Goal: Task Accomplishment & Management: Manage account settings

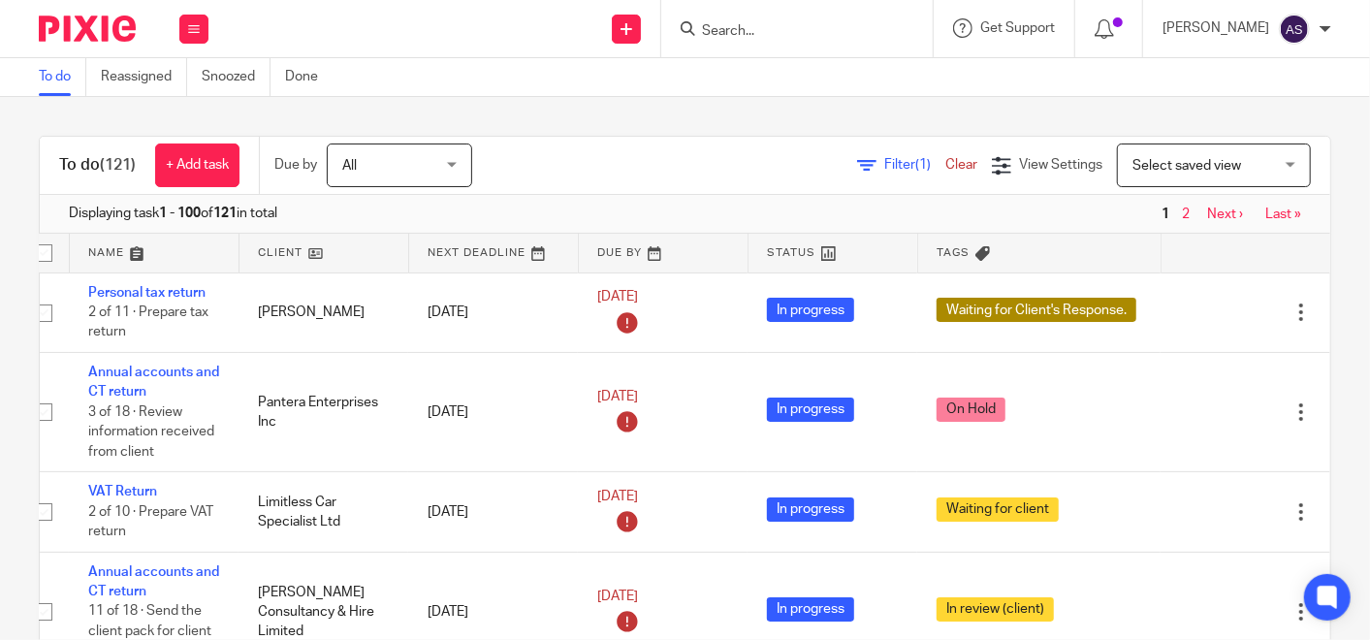
scroll to position [0, 73]
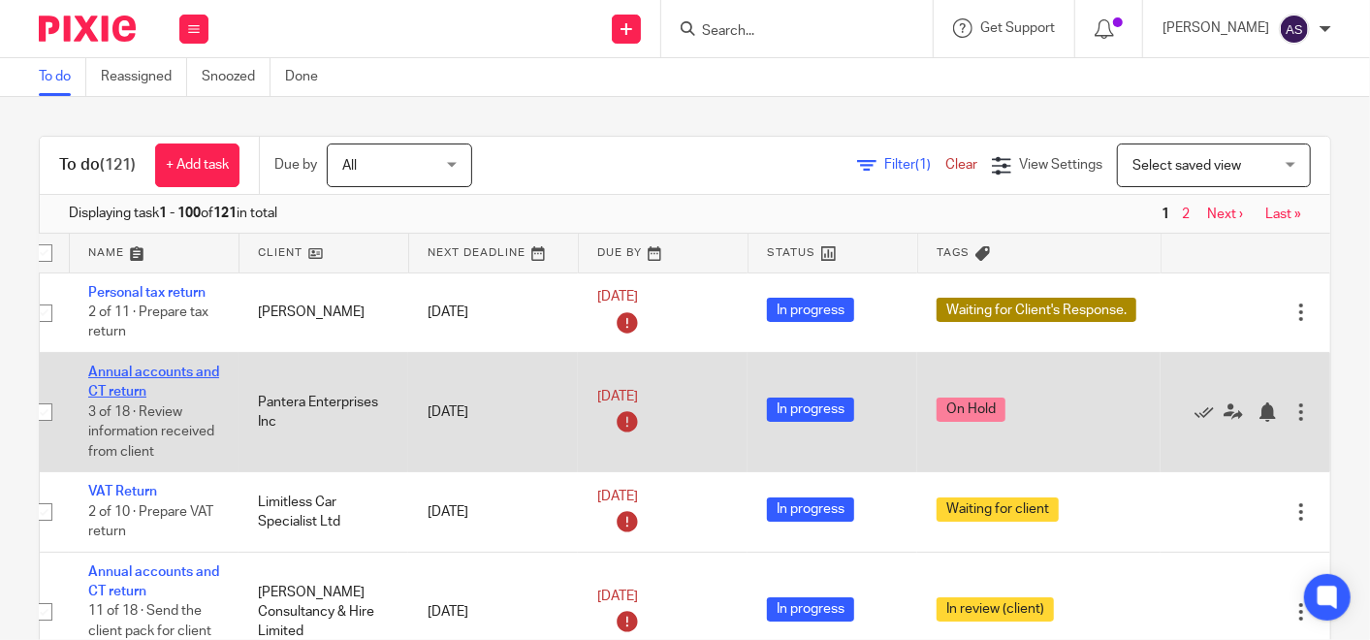
click at [91, 366] on link "Annual accounts and CT return" at bounding box center [153, 382] width 131 height 33
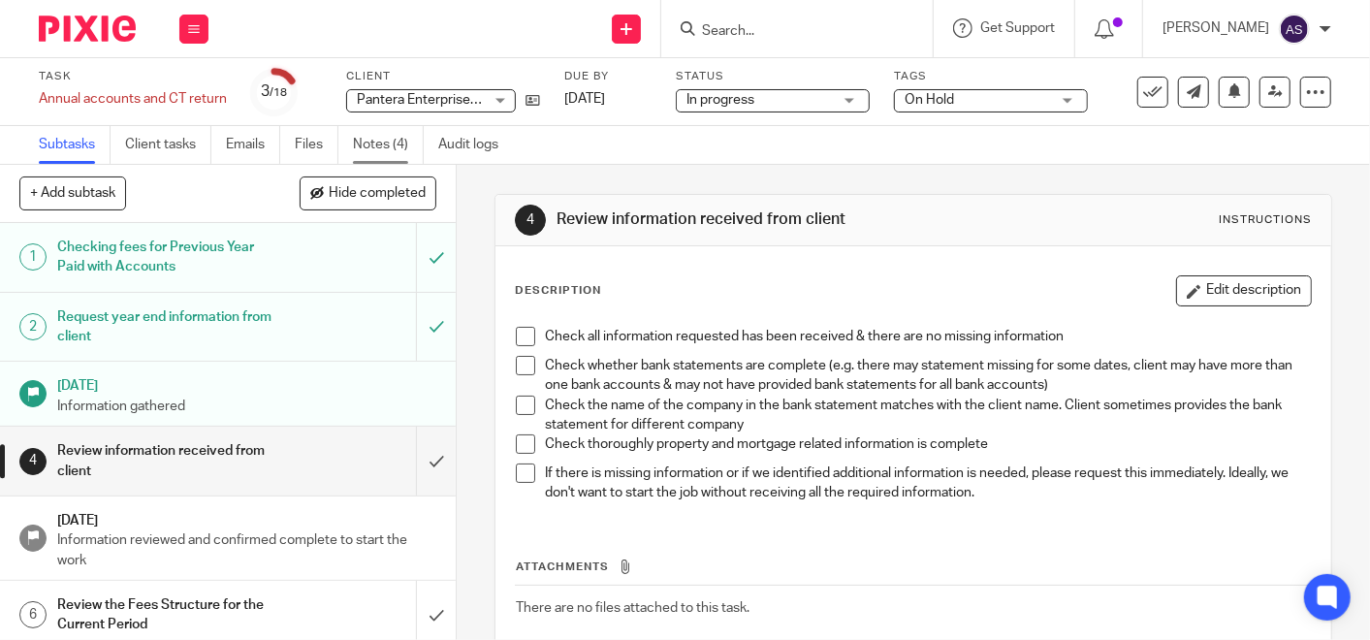
click at [382, 141] on link "Notes (4)" at bounding box center [388, 145] width 71 height 38
click at [188, 33] on icon at bounding box center [194, 29] width 12 height 12
click at [191, 87] on link "Work" at bounding box center [185, 90] width 34 height 14
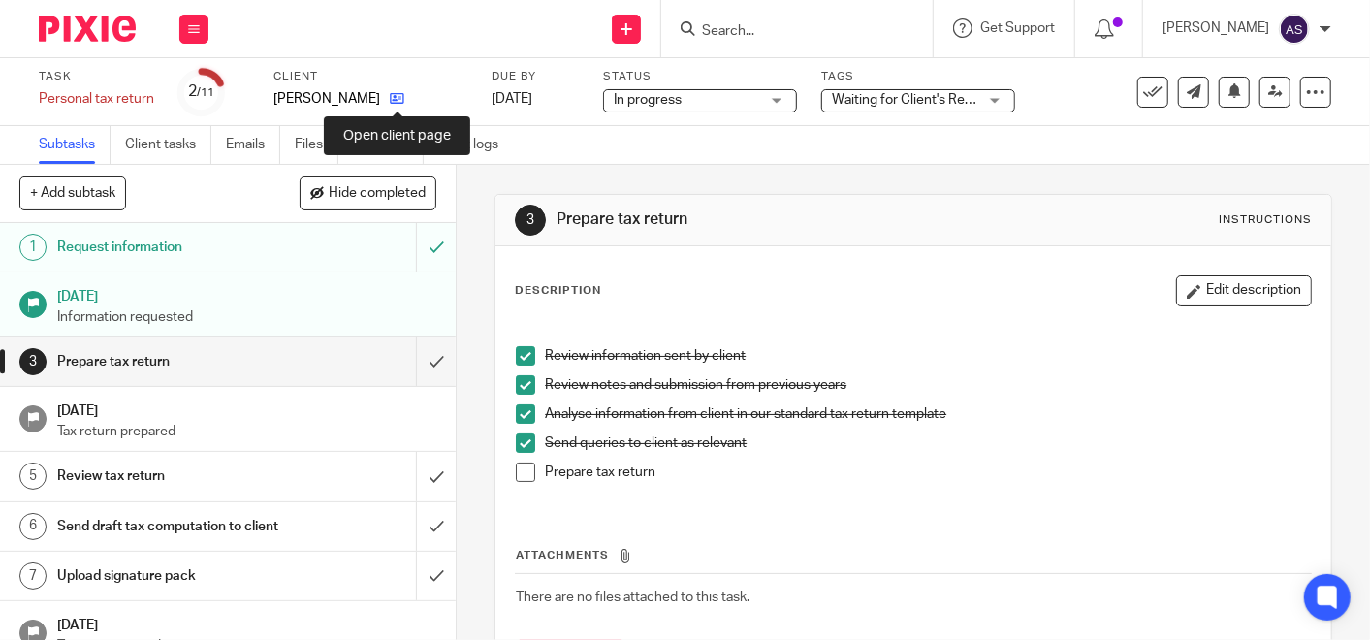
click at [396, 105] on icon at bounding box center [397, 98] width 15 height 15
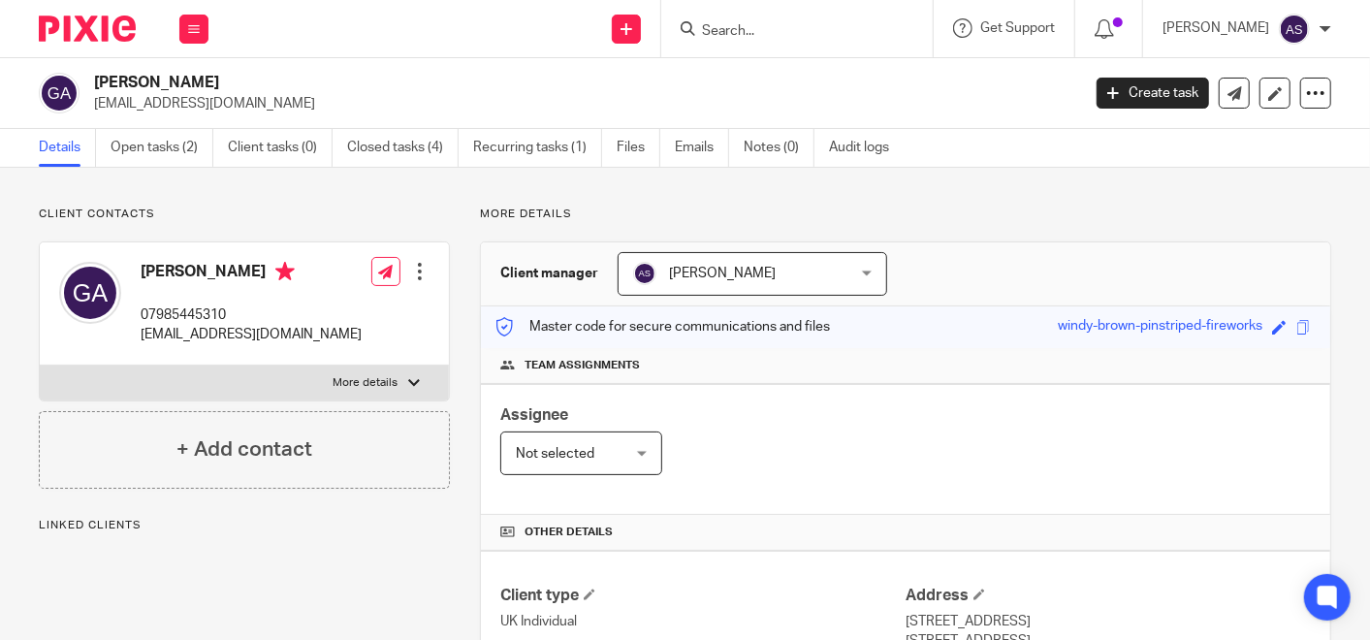
click at [560, 136] on link "Recurring tasks (1)" at bounding box center [537, 148] width 129 height 38
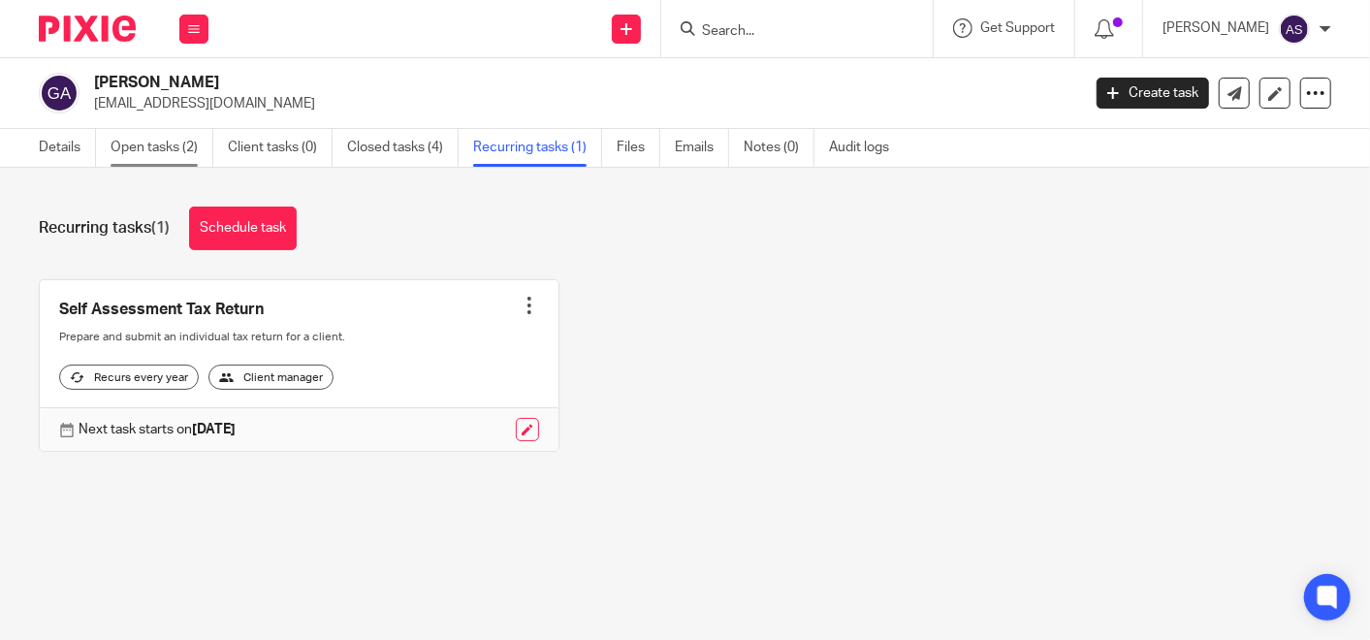
click at [166, 140] on link "Open tasks (2)" at bounding box center [162, 148] width 103 height 38
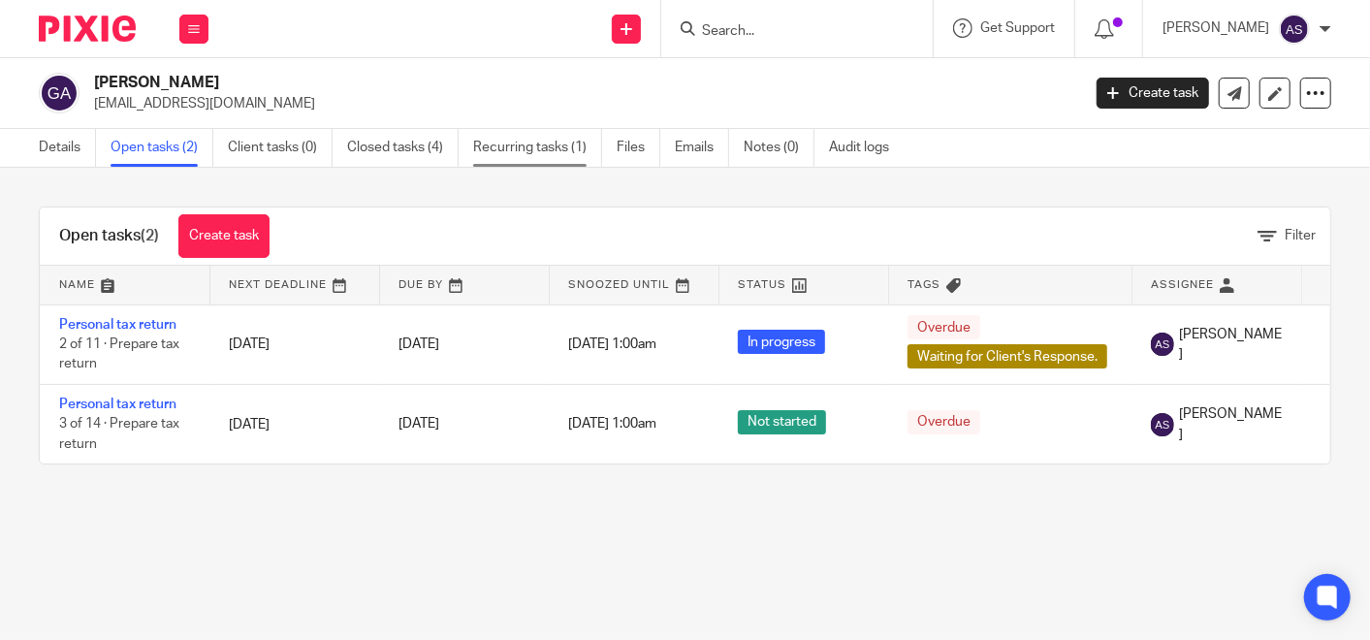
click at [537, 144] on link "Recurring tasks (1)" at bounding box center [537, 148] width 129 height 38
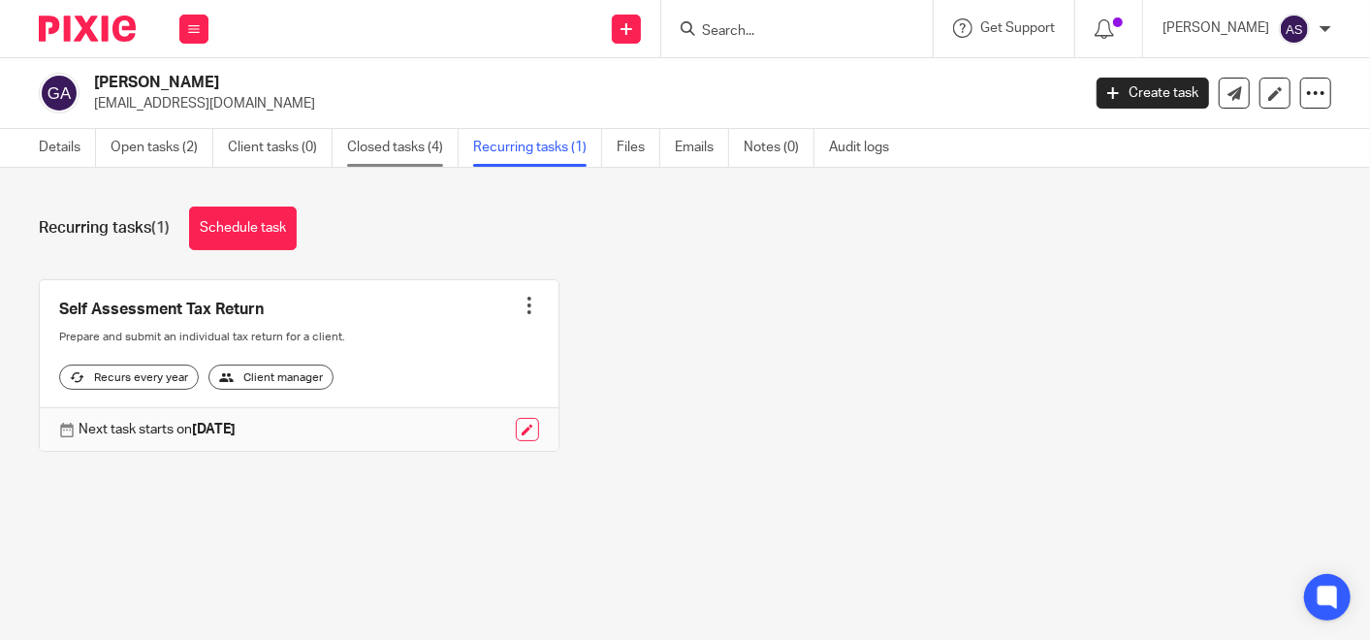
click at [385, 146] on link "Closed tasks (4)" at bounding box center [403, 148] width 112 height 38
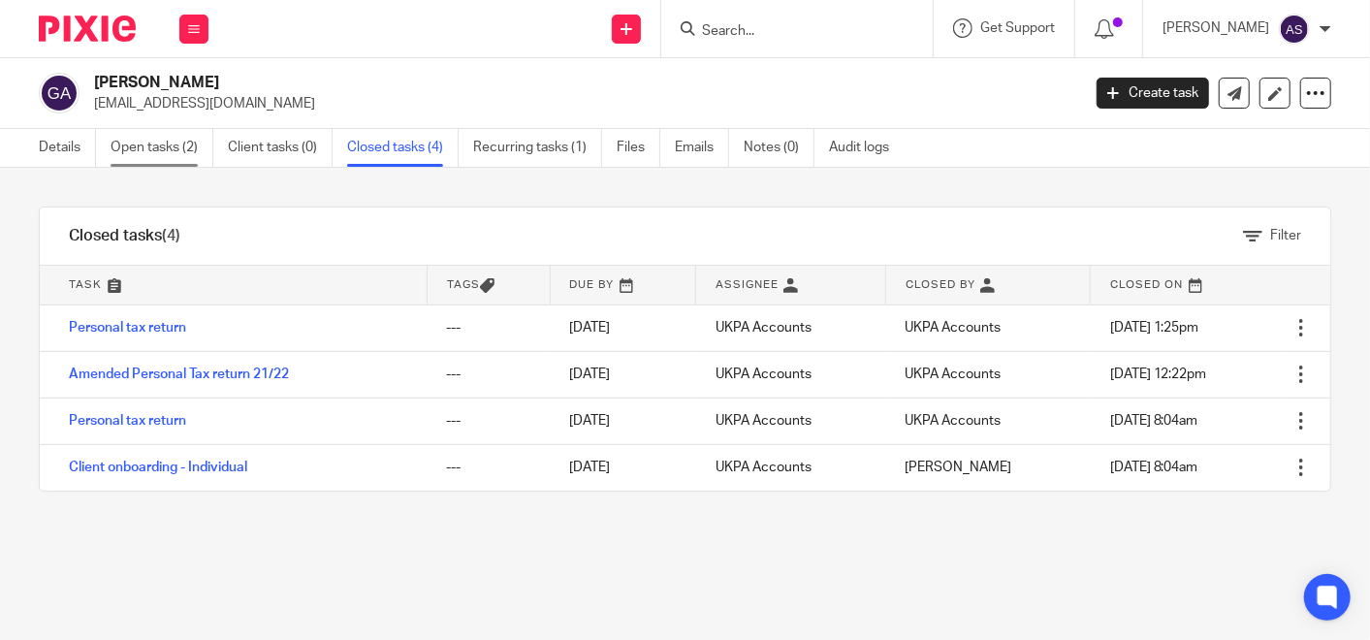
click at [160, 138] on link "Open tasks (2)" at bounding box center [162, 148] width 103 height 38
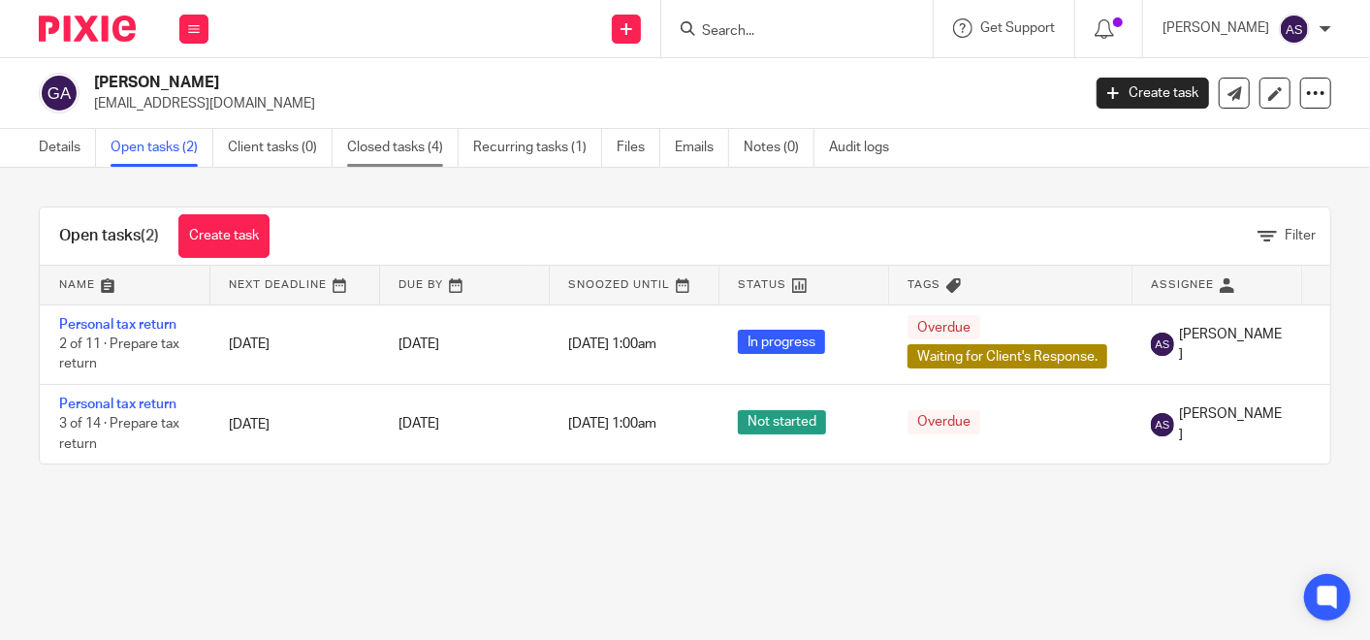
click at [424, 152] on link "Closed tasks (4)" at bounding box center [403, 148] width 112 height 38
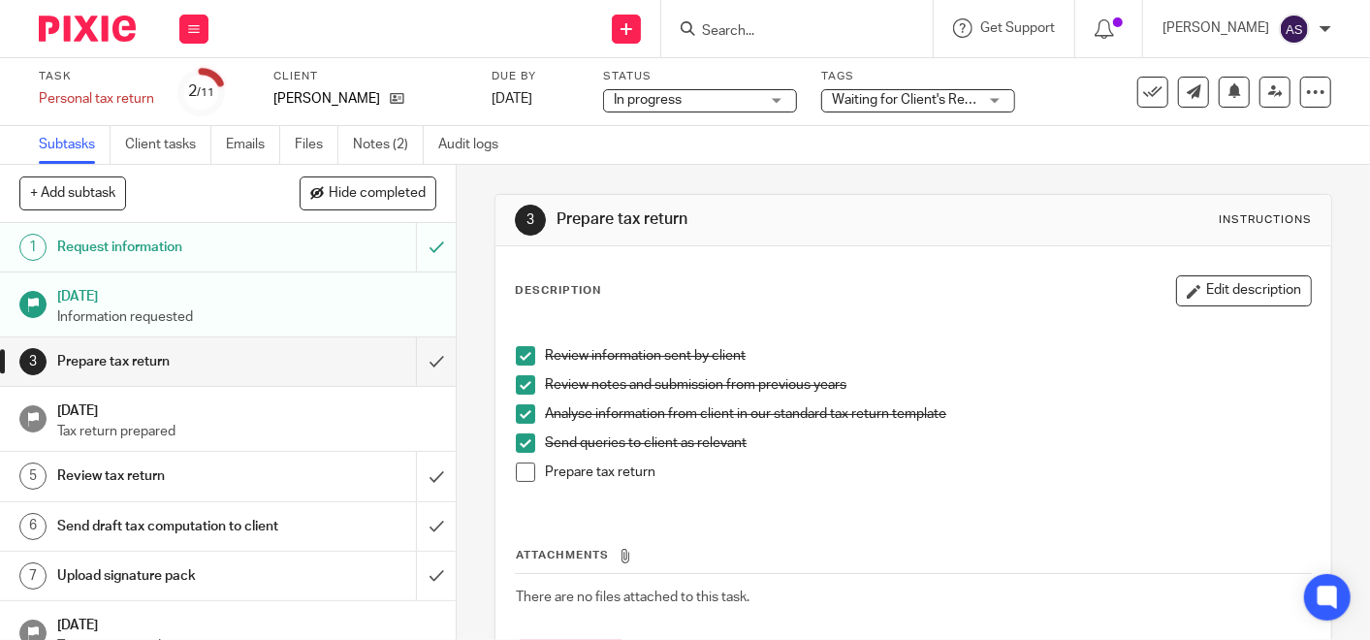
scroll to position [211, 0]
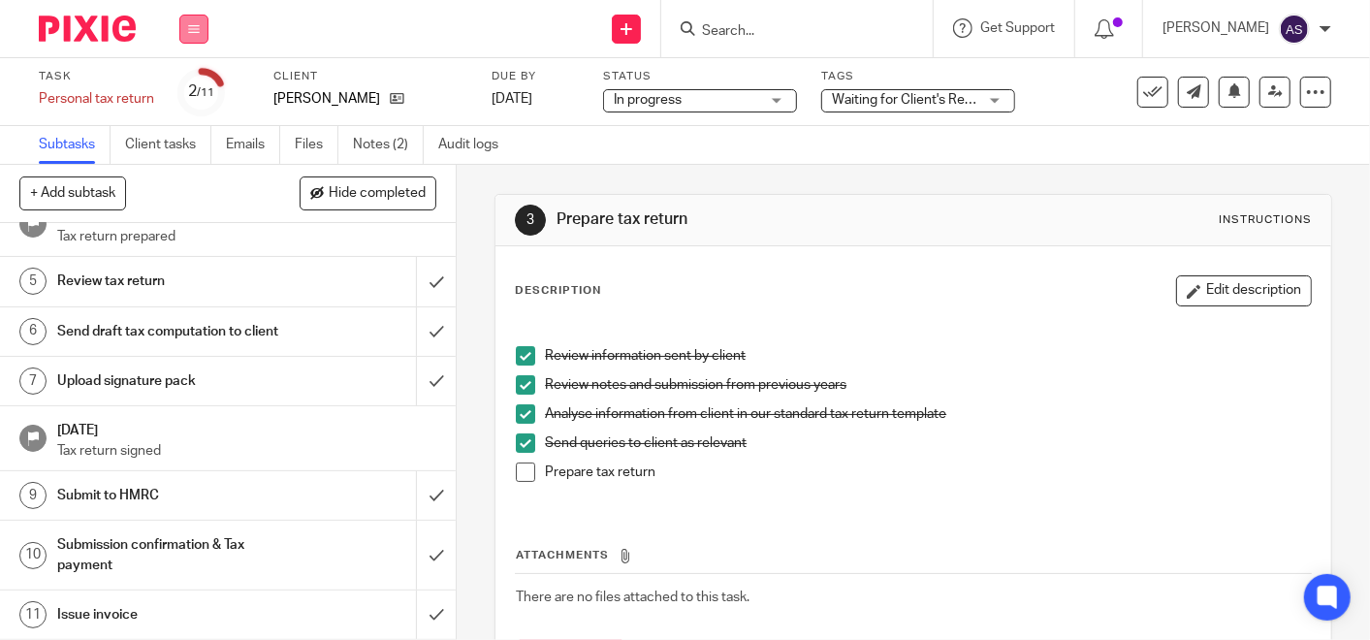
click at [190, 24] on icon at bounding box center [194, 29] width 12 height 12
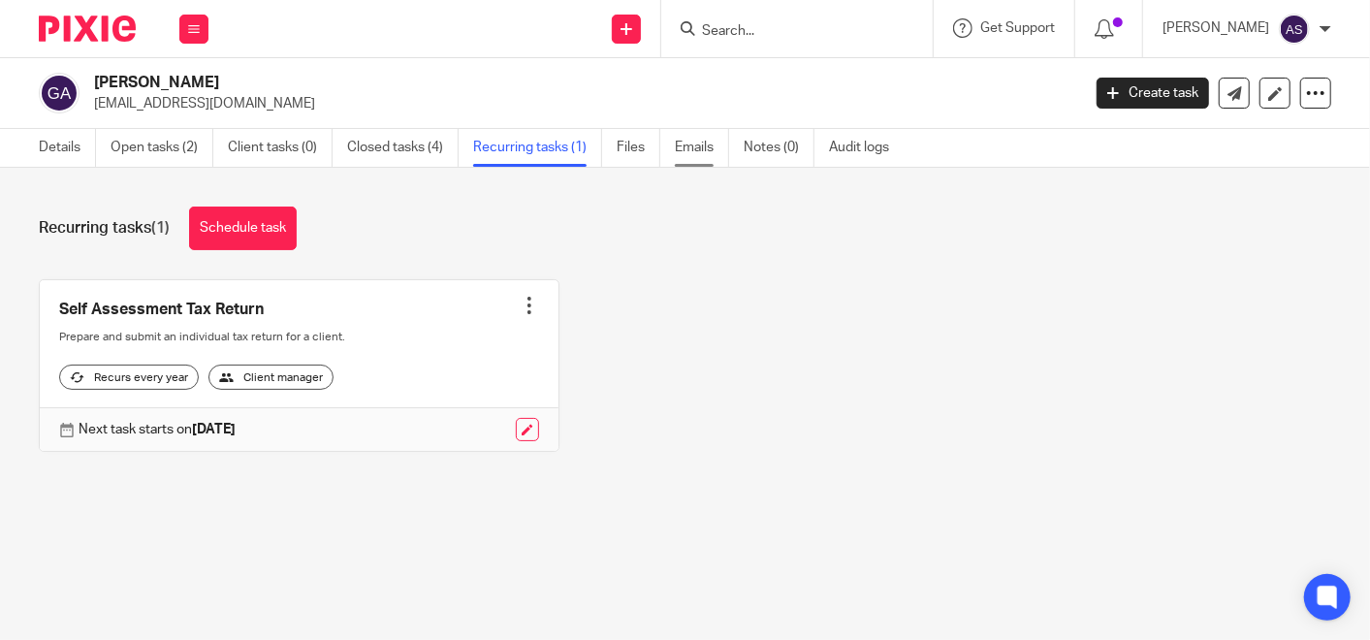
click at [681, 154] on link "Emails" at bounding box center [702, 148] width 54 height 38
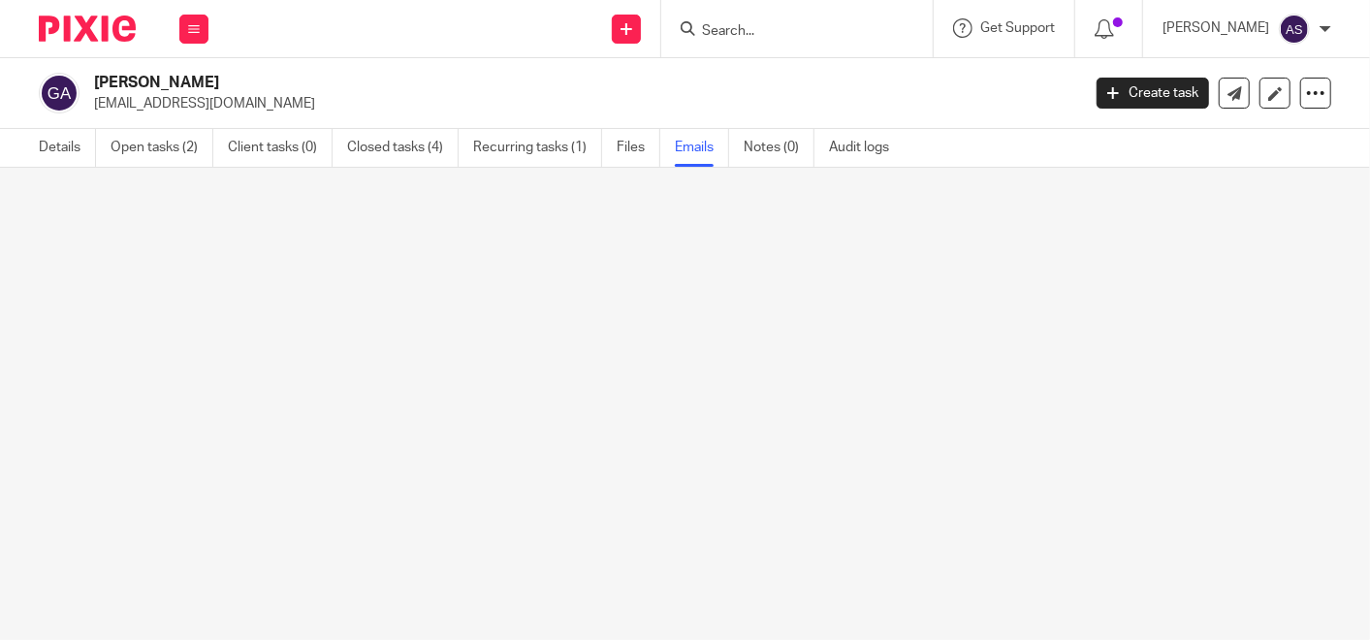
click at [630, 147] on link "Files" at bounding box center [639, 148] width 44 height 38
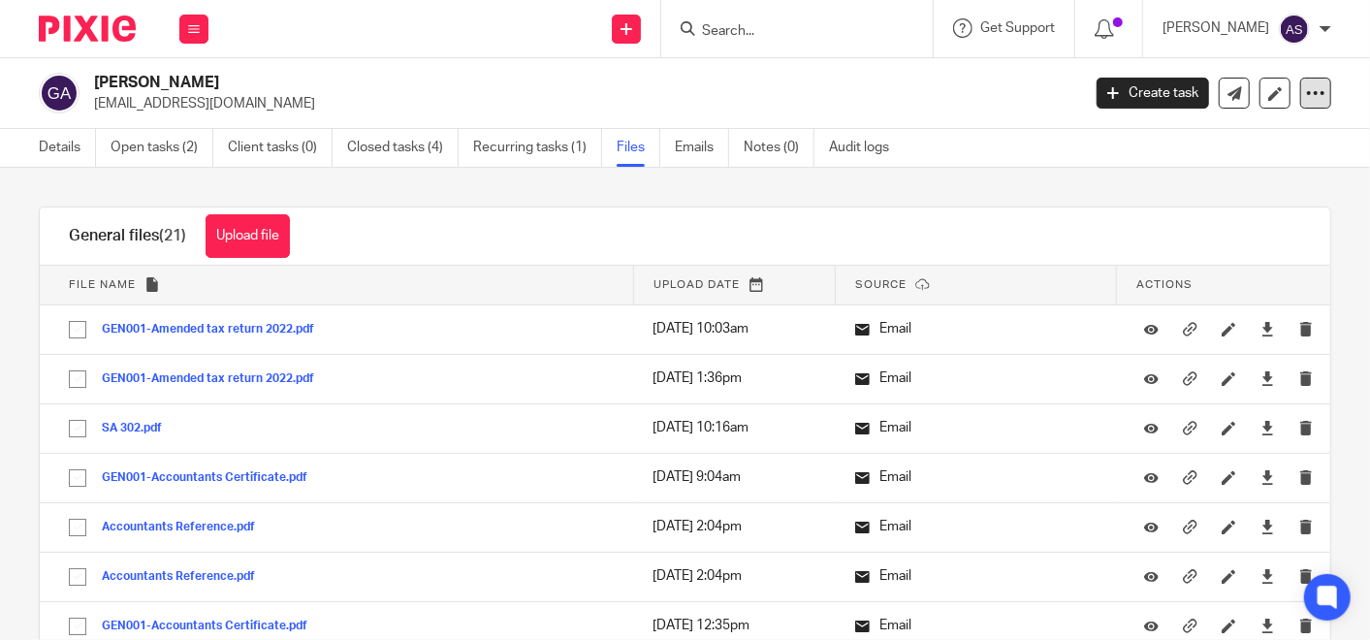
click at [1306, 84] on icon at bounding box center [1315, 92] width 19 height 19
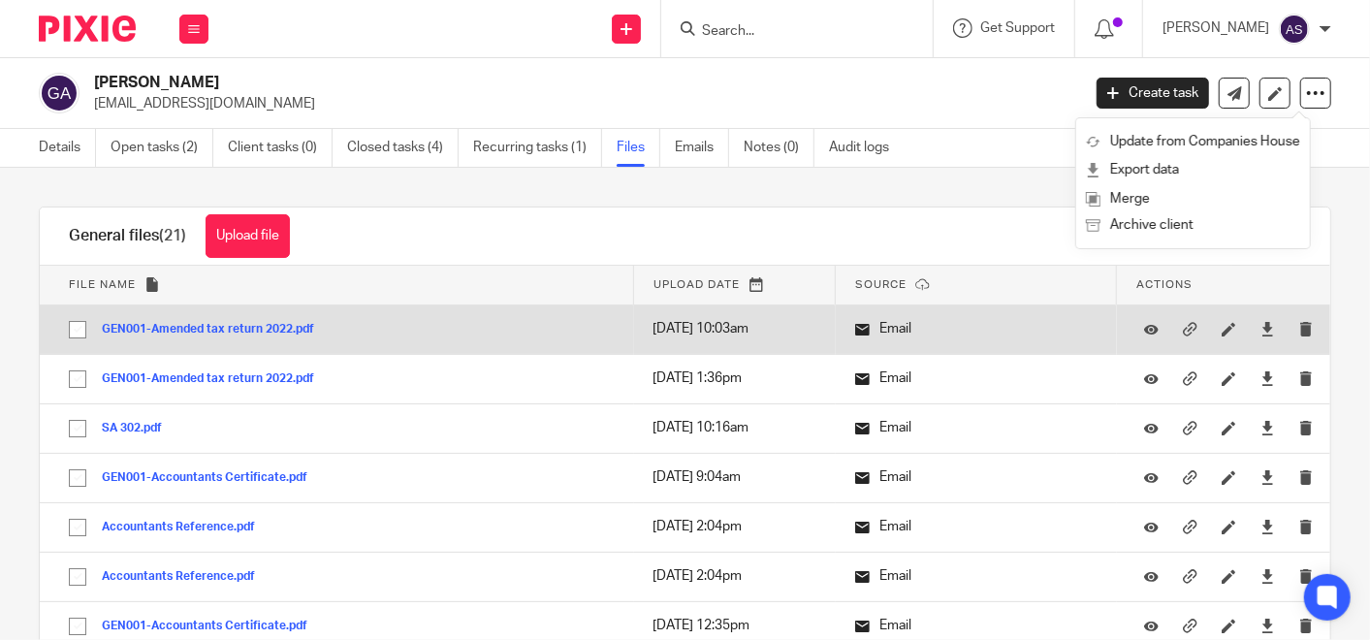
drag, startPoint x: 273, startPoint y: 323, endPoint x: 249, endPoint y: 336, distance: 26.5
click at [249, 336] on div "GEN001-Amended tax return 2022.pdf" at bounding box center [215, 328] width 227 height 19
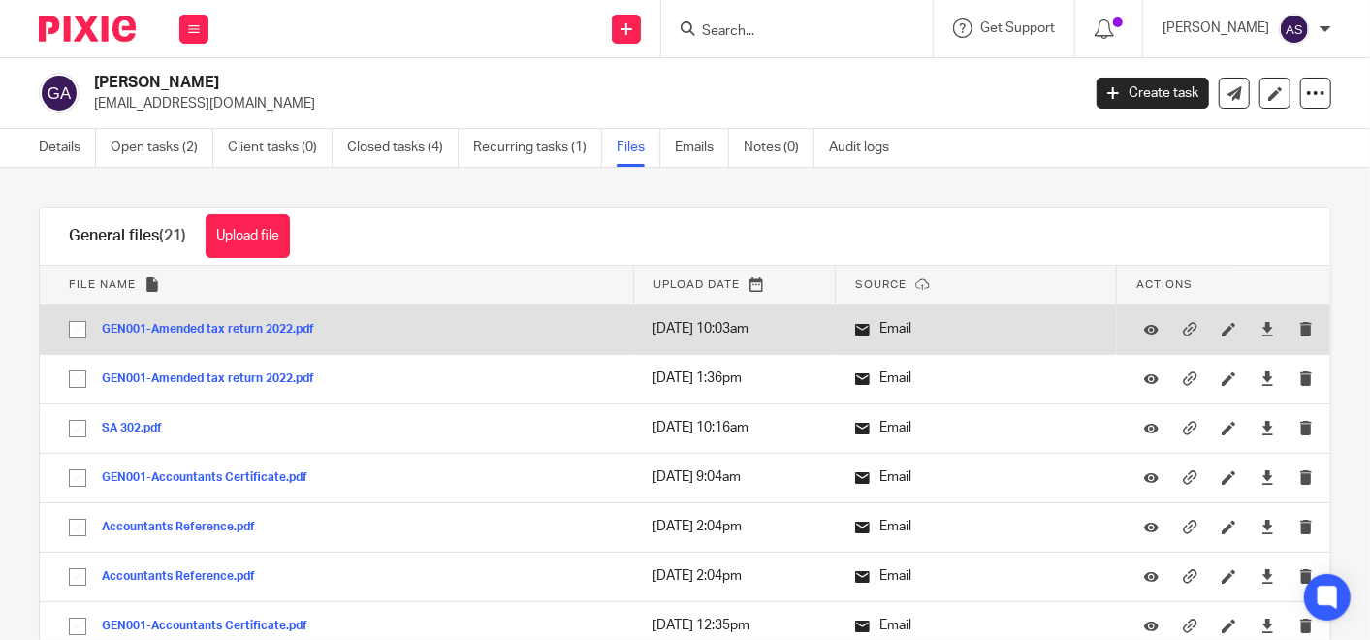
click at [249, 336] on div "GEN001-Amended tax return 2022.pdf" at bounding box center [215, 328] width 227 height 19
click at [255, 324] on button "GEN001-Amended tax return 2022.pdf" at bounding box center [215, 330] width 227 height 14
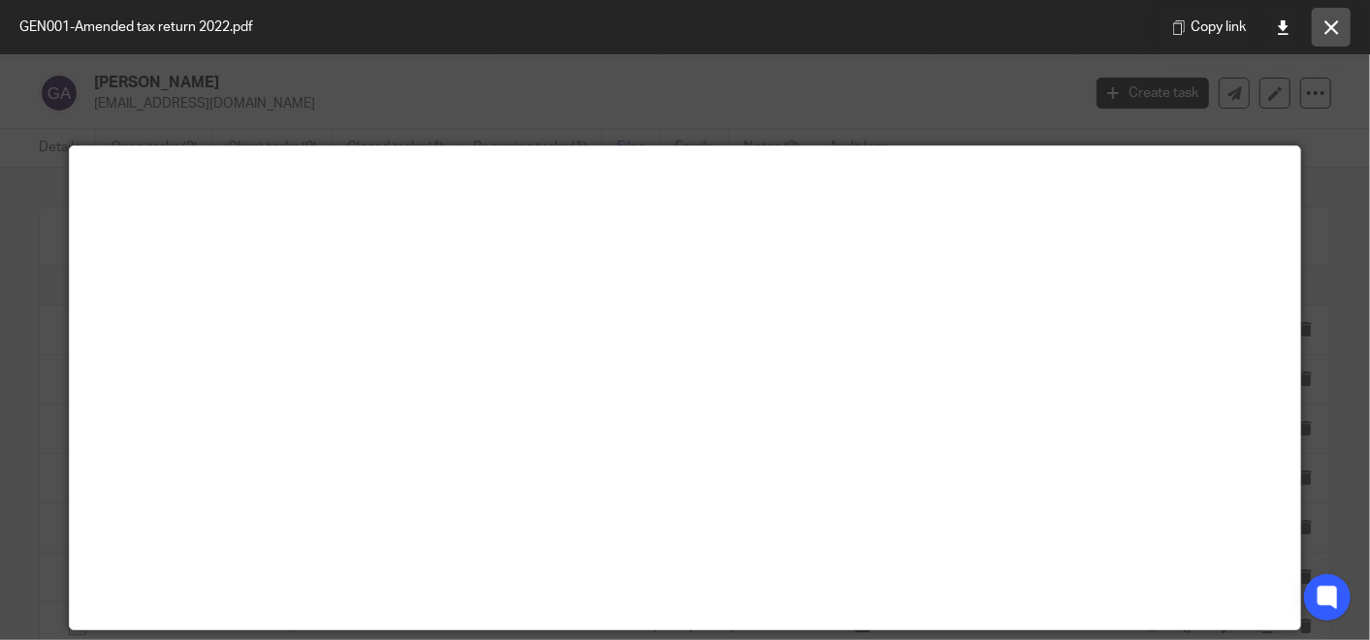
click at [1335, 26] on icon at bounding box center [1332, 27] width 15 height 15
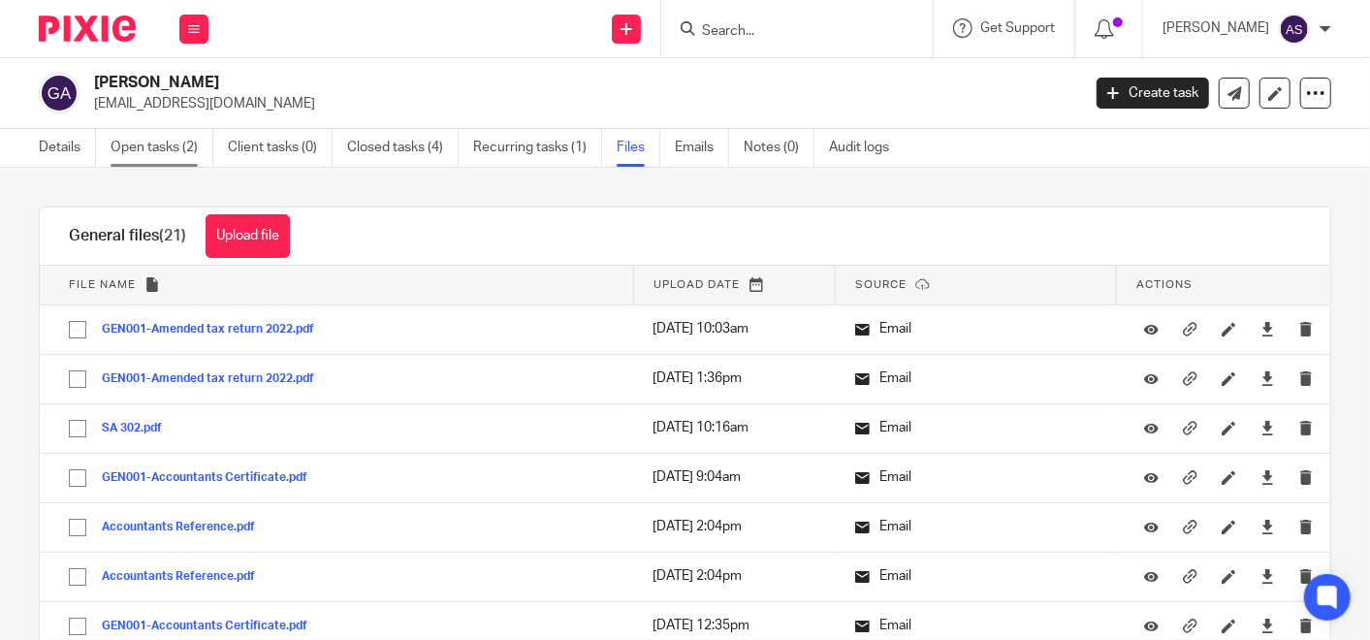
click at [179, 140] on link "Open tasks (2)" at bounding box center [162, 148] width 103 height 38
